Goal: Transaction & Acquisition: Purchase product/service

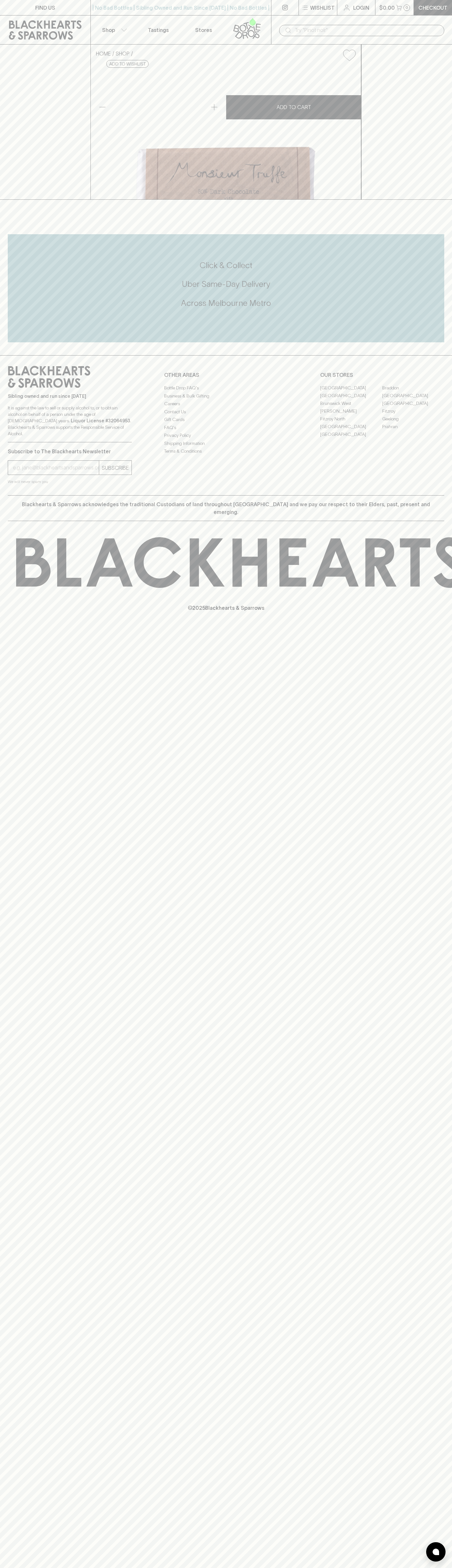
click at [267, 2] on div "| No Bad Bottles | Sibling Owned and Run Since [DATE] | No Bad Bottles | Siblin…" at bounding box center [180, 7] width 181 height 15
click at [436, 588] on icon at bounding box center [453, 562] width 873 height 51
click at [406, 1567] on html "FIND US | No Bad Bottles | Sibling Owned and Run Since [DATE] | No Bad Bottles …" at bounding box center [226, 784] width 452 height 1568
click at [23, 521] on div "Blackhearts & Sparrows acknowledges the traditional Custodians of land througho…" at bounding box center [226, 508] width 436 height 26
